Goal: Information Seeking & Learning: Check status

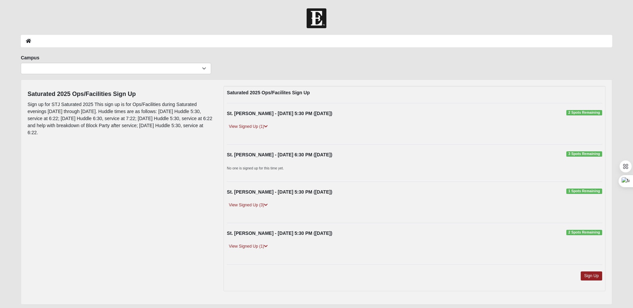
scroll to position [21, 0]
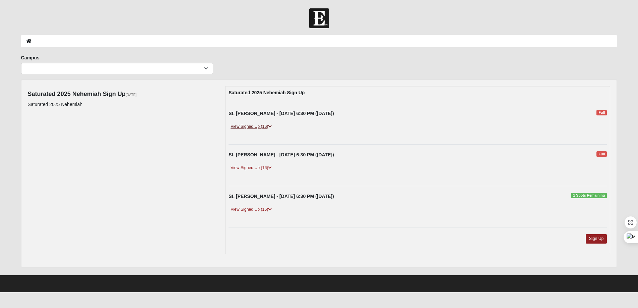
click at [235, 123] on link "View Signed Up (16)" at bounding box center [250, 126] width 45 height 7
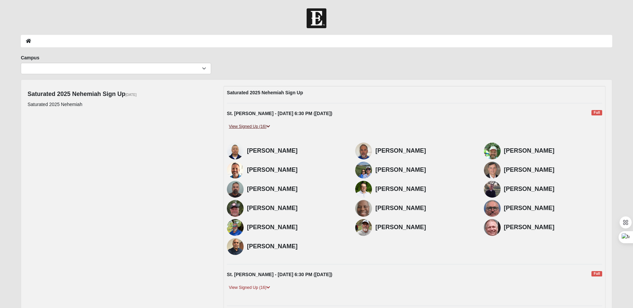
click at [233, 127] on link "View Signed Up (16)" at bounding box center [249, 126] width 45 height 7
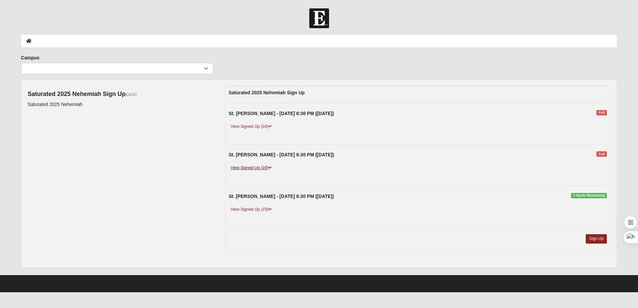
click at [253, 169] on link "View Signed Up (16)" at bounding box center [250, 167] width 45 height 7
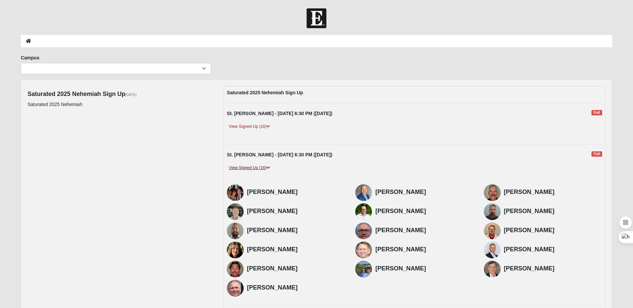
click at [251, 165] on link "View Signed Up (16)" at bounding box center [249, 167] width 45 height 7
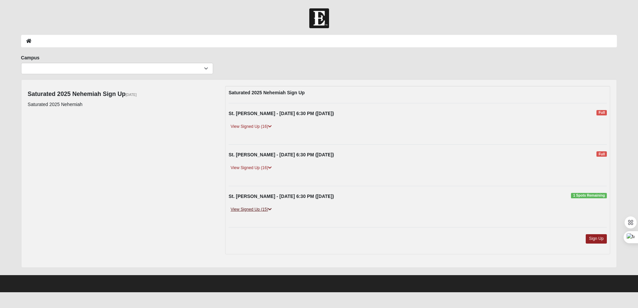
click at [251, 211] on link "View Signed Up (15)" at bounding box center [250, 209] width 45 height 7
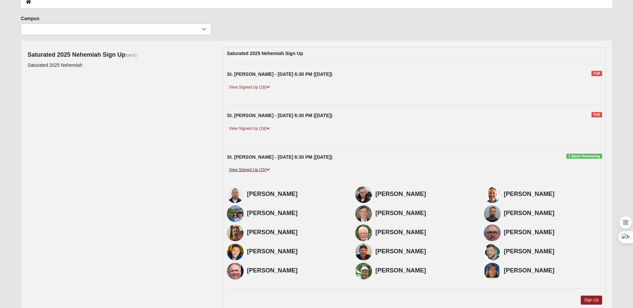
scroll to position [40, 0]
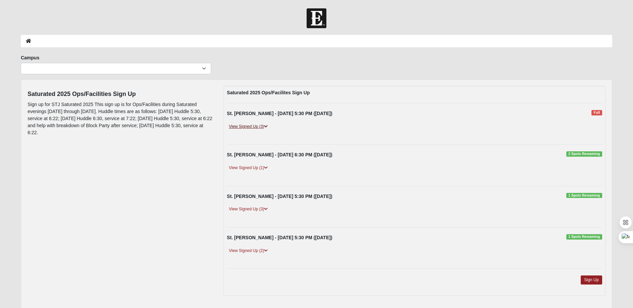
click at [257, 125] on link "View Signed Up (3)" at bounding box center [248, 126] width 43 height 7
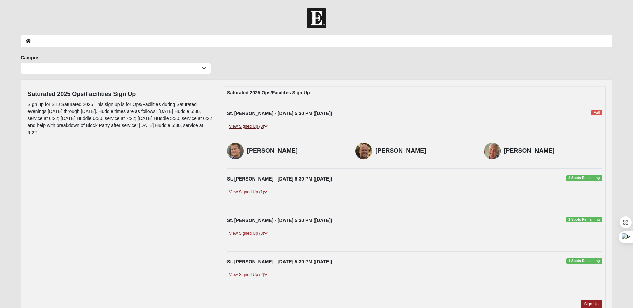
click at [257, 125] on link "View Signed Up (3)" at bounding box center [248, 126] width 43 height 7
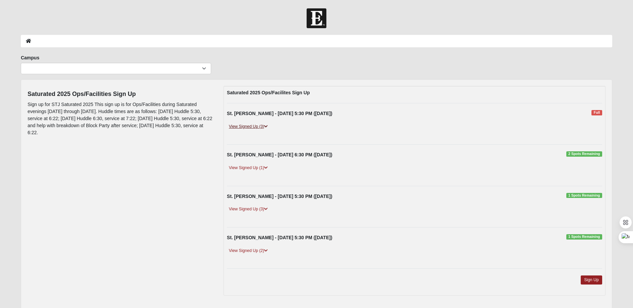
click at [257, 125] on link "View Signed Up (3)" at bounding box center [248, 126] width 43 height 7
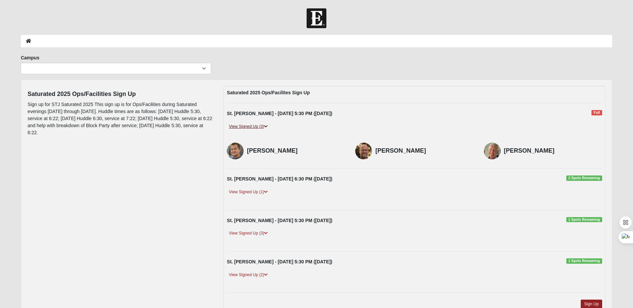
click at [257, 125] on link "View Signed Up (3)" at bounding box center [248, 126] width 43 height 7
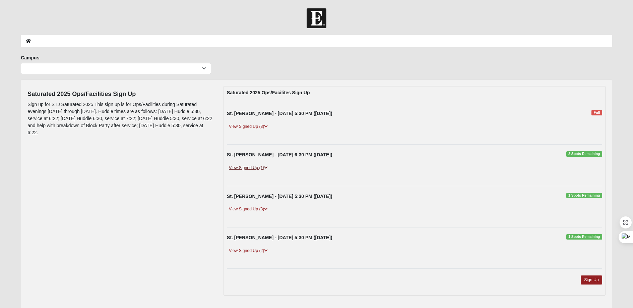
click at [250, 169] on link "View Signed Up (1)" at bounding box center [248, 167] width 43 height 7
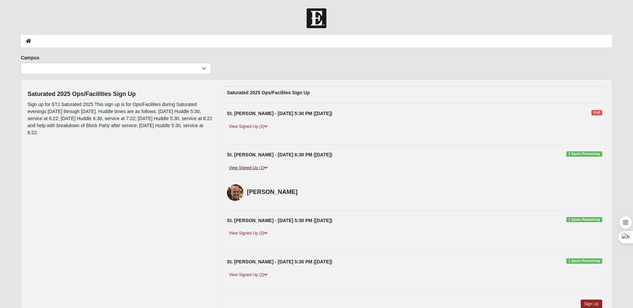
click at [250, 169] on link "View Signed Up (1)" at bounding box center [248, 167] width 43 height 7
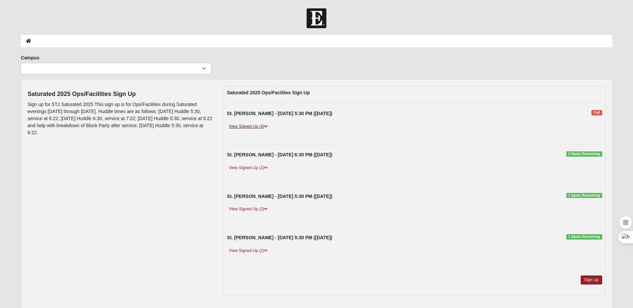
click at [250, 128] on link "View Signed Up (3)" at bounding box center [248, 126] width 43 height 7
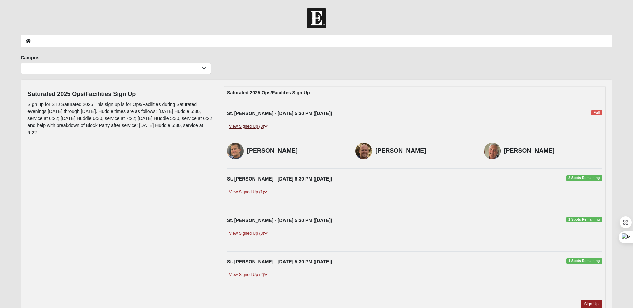
click at [250, 128] on link "View Signed Up (3)" at bounding box center [248, 126] width 43 height 7
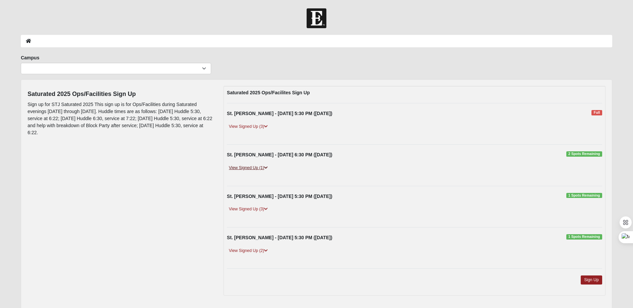
click at [249, 166] on link "View Signed Up (1)" at bounding box center [248, 167] width 43 height 7
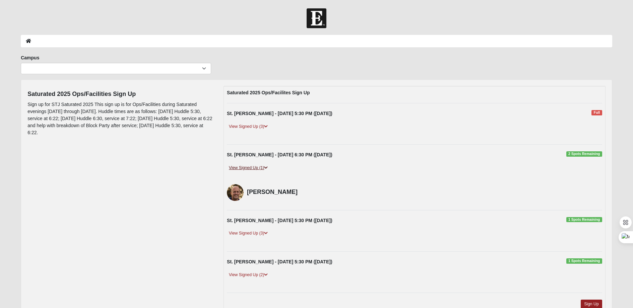
click at [248, 166] on link "View Signed Up (1)" at bounding box center [248, 167] width 43 height 7
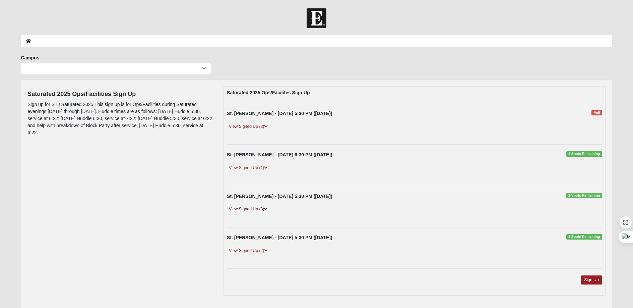
click at [255, 209] on link "View Signed Up (3)" at bounding box center [248, 208] width 43 height 7
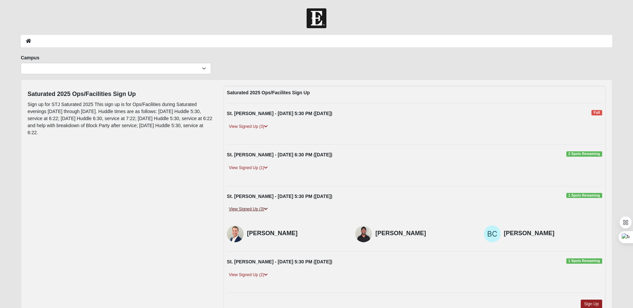
click at [255, 209] on link "View Signed Up (3)" at bounding box center [248, 208] width 43 height 7
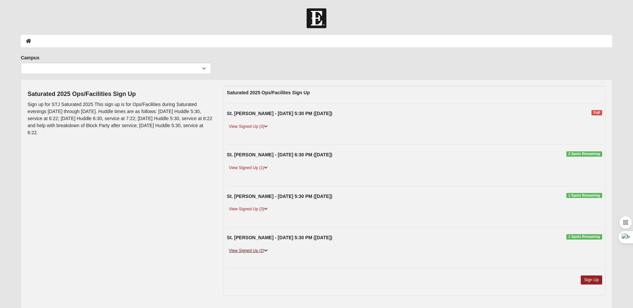
click at [249, 250] on link "View Signed Up (2)" at bounding box center [248, 250] width 43 height 7
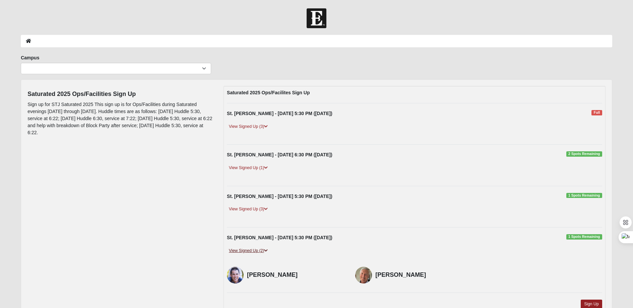
click at [249, 250] on link "View Signed Up (2)" at bounding box center [248, 250] width 43 height 7
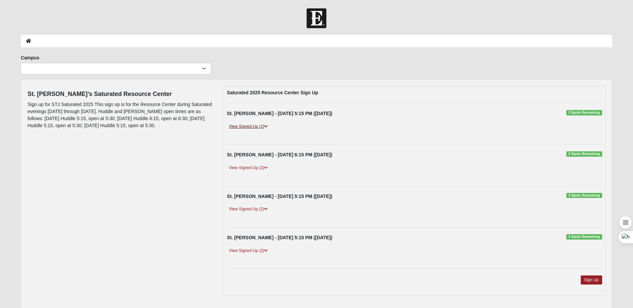
click at [254, 125] on link "View Signed Up (2)" at bounding box center [248, 126] width 43 height 7
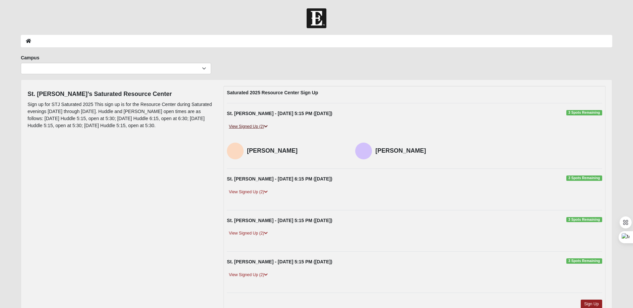
click at [254, 125] on link "View Signed Up (2)" at bounding box center [248, 126] width 43 height 7
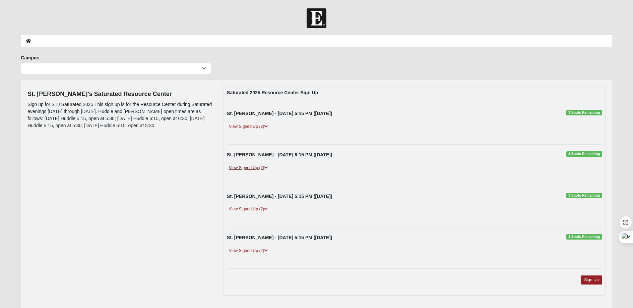
click at [249, 166] on link "View Signed Up (2)" at bounding box center [248, 167] width 43 height 7
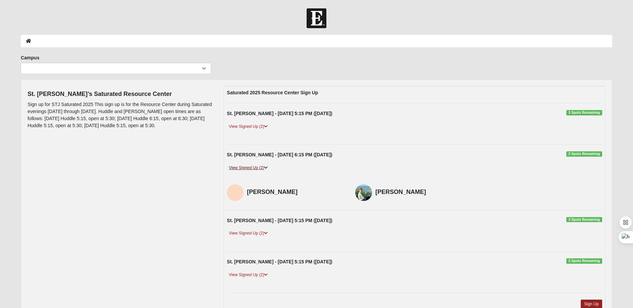
click at [249, 166] on link "View Signed Up (2)" at bounding box center [248, 167] width 43 height 7
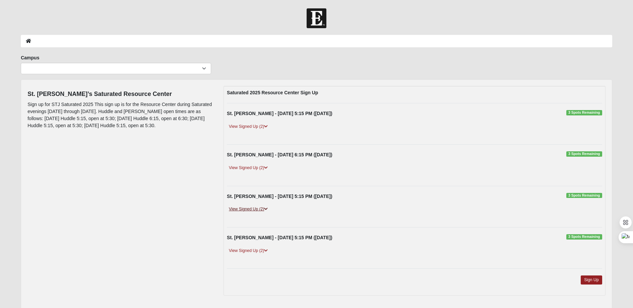
click at [249, 209] on link "View Signed Up (2)" at bounding box center [248, 208] width 43 height 7
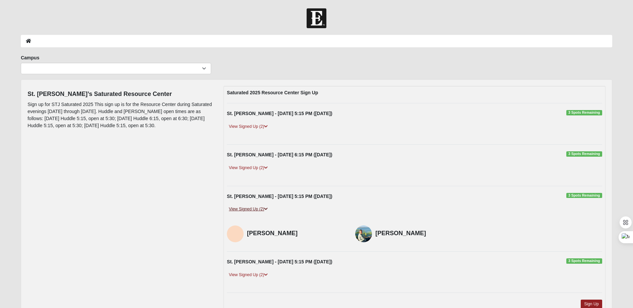
click at [249, 209] on link "View Signed Up (2)" at bounding box center [248, 208] width 43 height 7
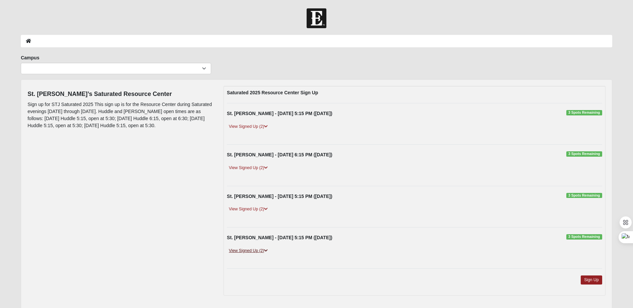
click at [257, 251] on link "View Signed Up (2)" at bounding box center [248, 250] width 43 height 7
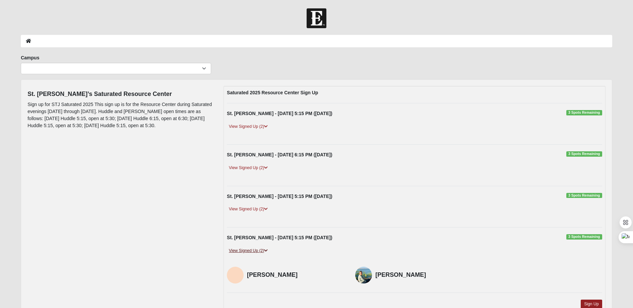
click at [257, 251] on link "View Signed Up (2)" at bounding box center [248, 250] width 43 height 7
